Goal: Navigation & Orientation: Go to known website

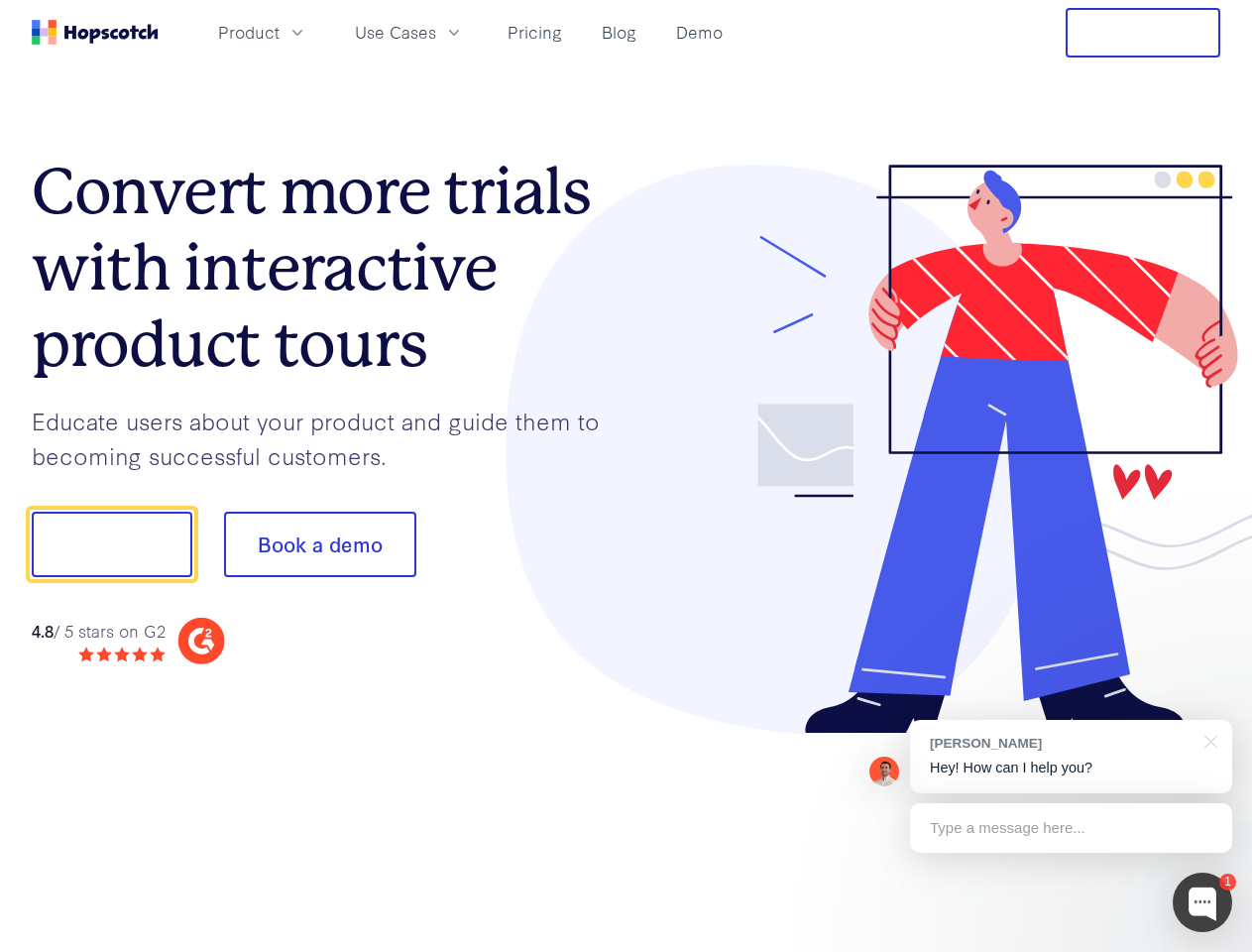
click at [626, 476] on div at bounding box center [923, 449] width 595 height 570
click at [280, 32] on span "Product" at bounding box center [249, 32] width 62 height 25
click at [436, 32] on span "Use Cases" at bounding box center [395, 32] width 82 height 25
click at [1143, 33] on button "Free Trial" at bounding box center [1142, 33] width 154 height 50
click at [111, 544] on button "Show me!" at bounding box center [112, 545] width 160 height 66
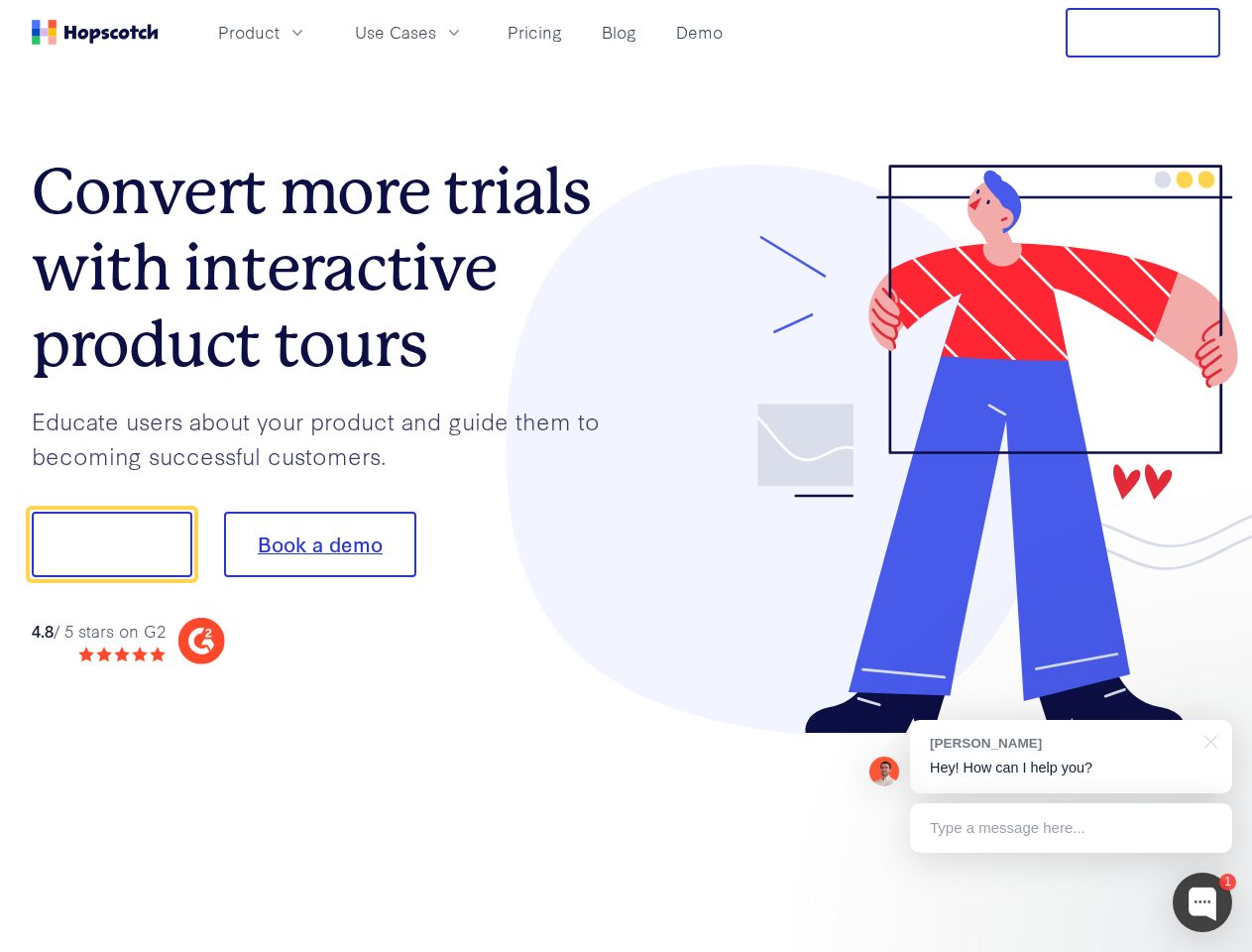
click at [319, 544] on button "Book a demo" at bounding box center [320, 545] width 192 height 66
click at [1202, 902] on div at bounding box center [1202, 902] width 60 height 60
click at [1071, 756] on div "[PERSON_NAME] Hey! How can I help you?" at bounding box center [1071, 757] width 322 height 74
click at [1207, 740] on div at bounding box center [1207, 740] width 50 height 41
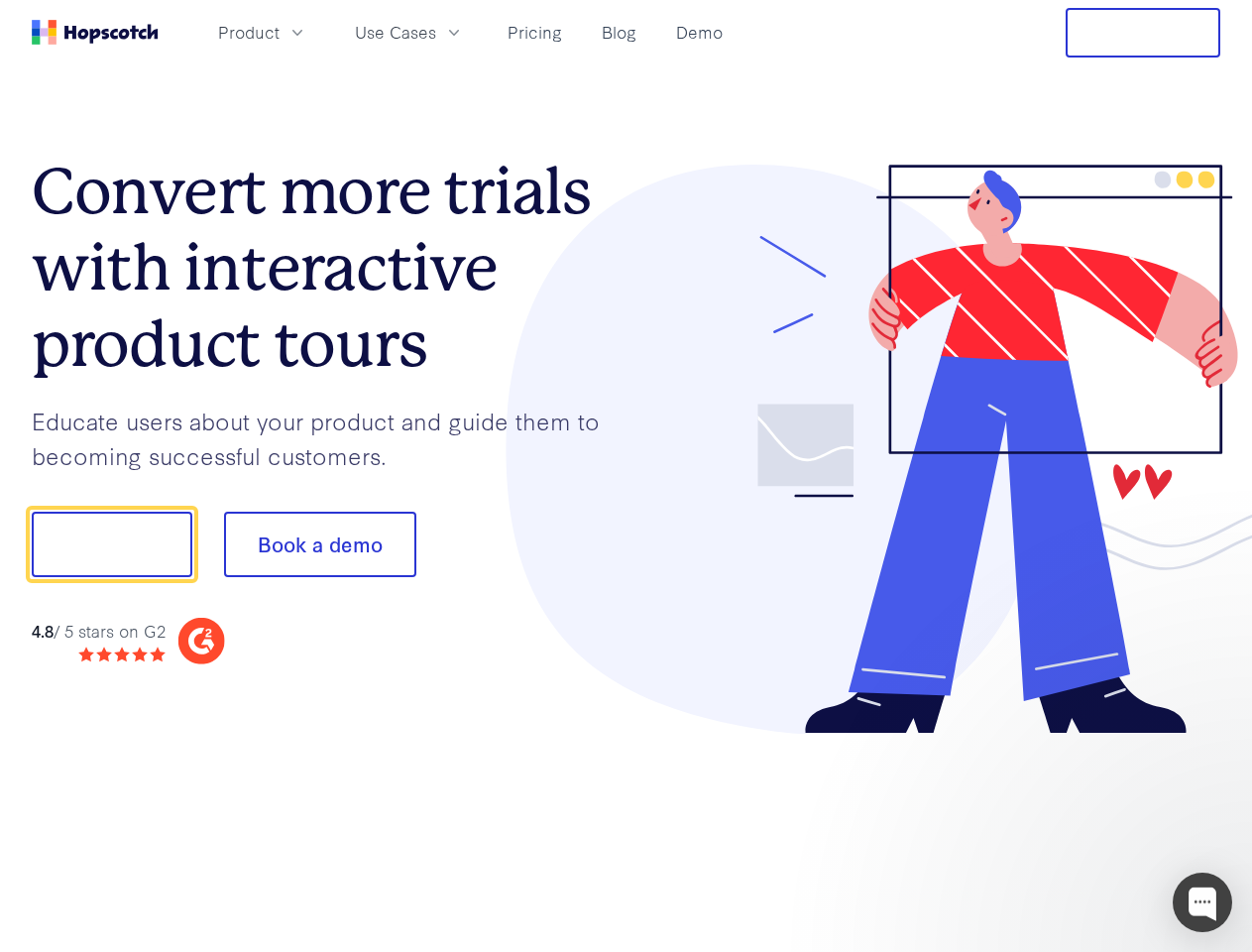
click at [1071, 828] on div at bounding box center [1046, 542] width 372 height 661
